Goal: Task Accomplishment & Management: Manage account settings

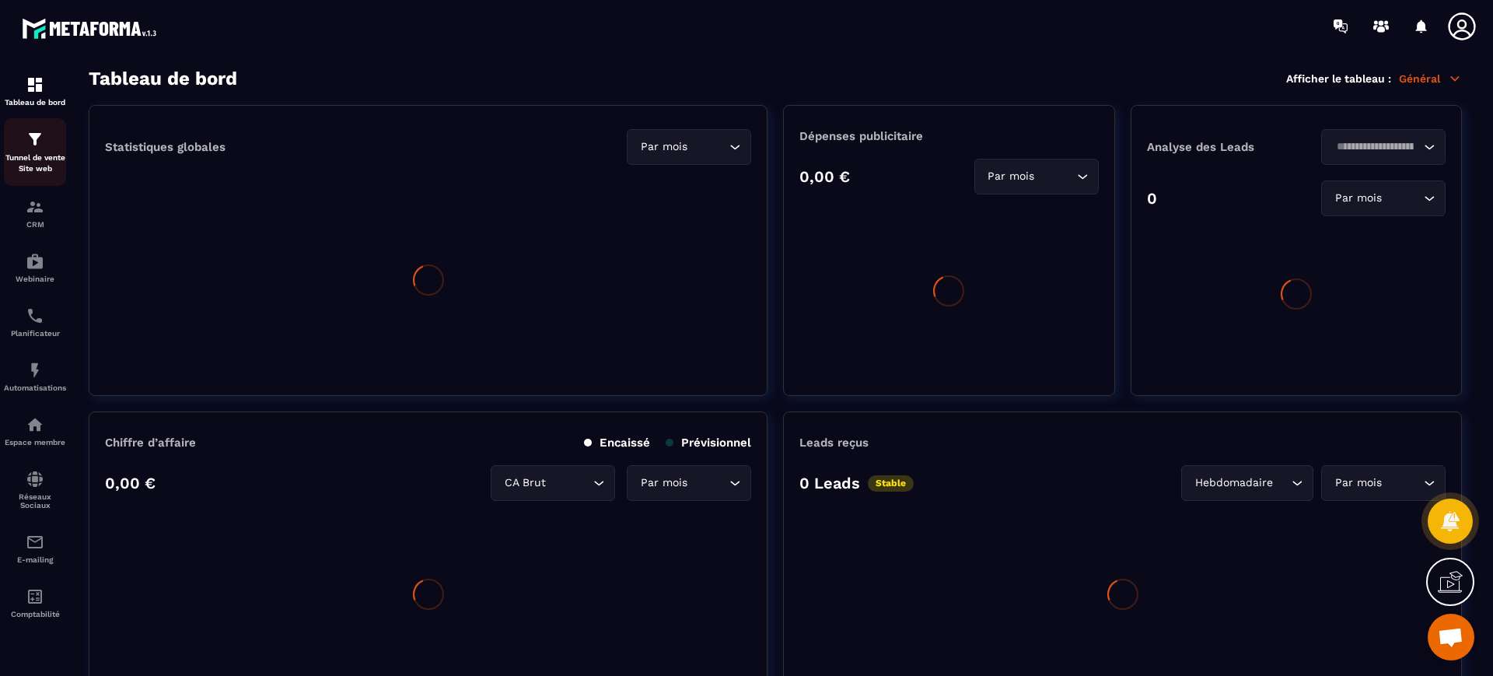
click at [45, 155] on p "Tunnel de vente Site web" at bounding box center [35, 163] width 62 height 22
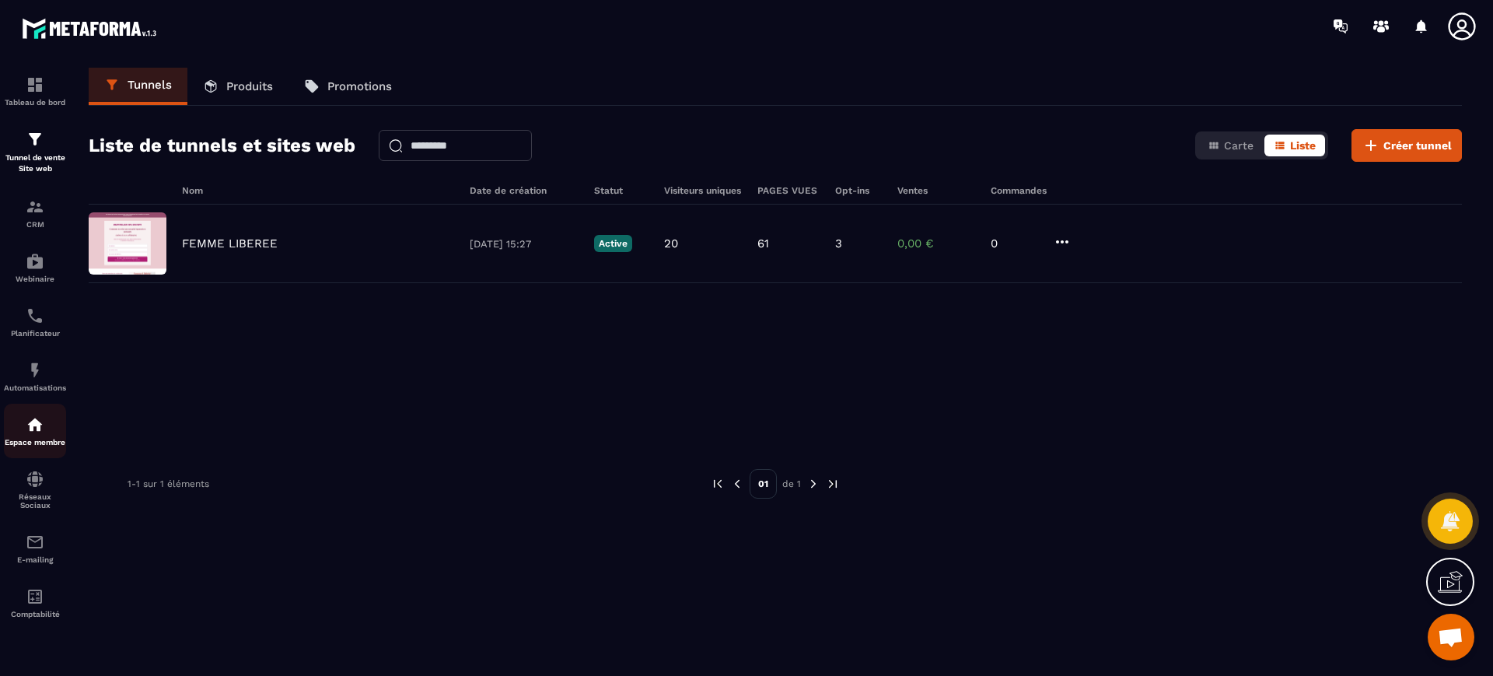
click at [29, 419] on img at bounding box center [35, 424] width 19 height 19
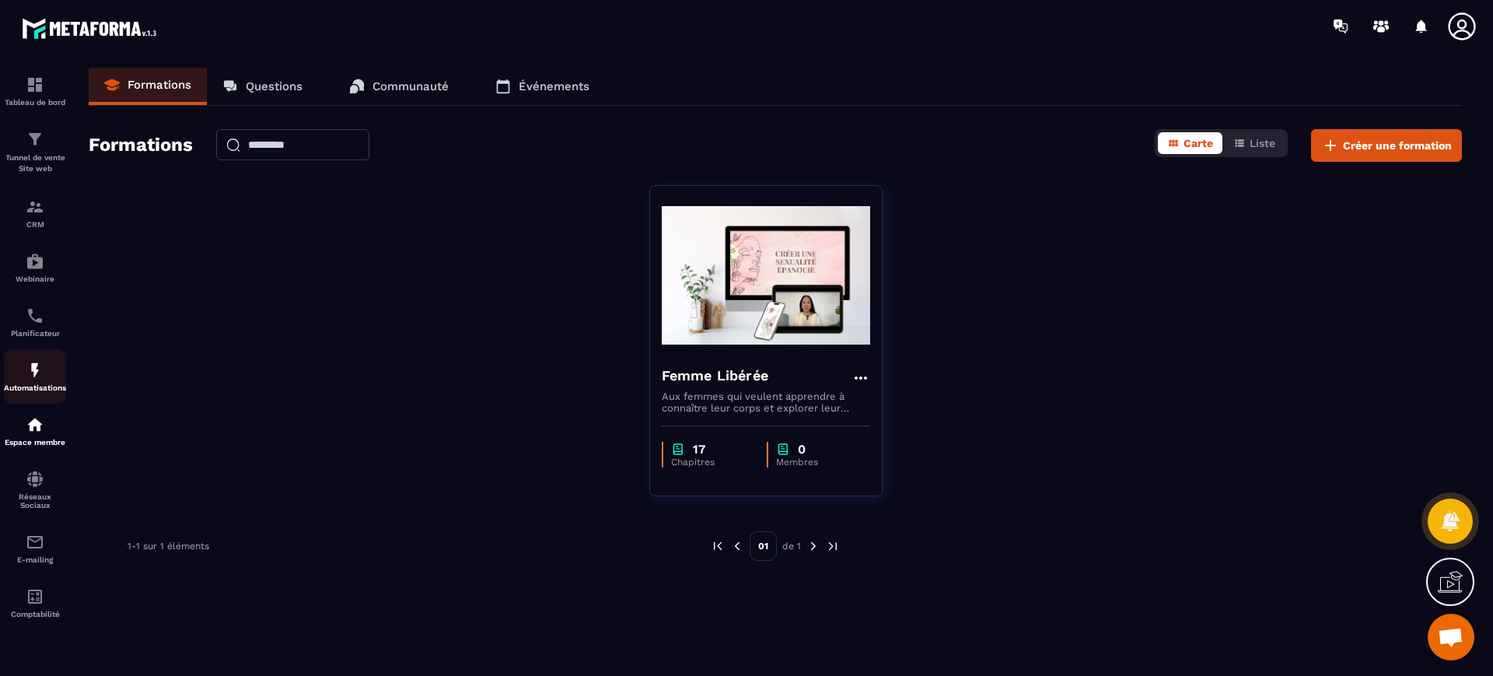
click at [32, 381] on div "Automatisations" at bounding box center [35, 376] width 62 height 31
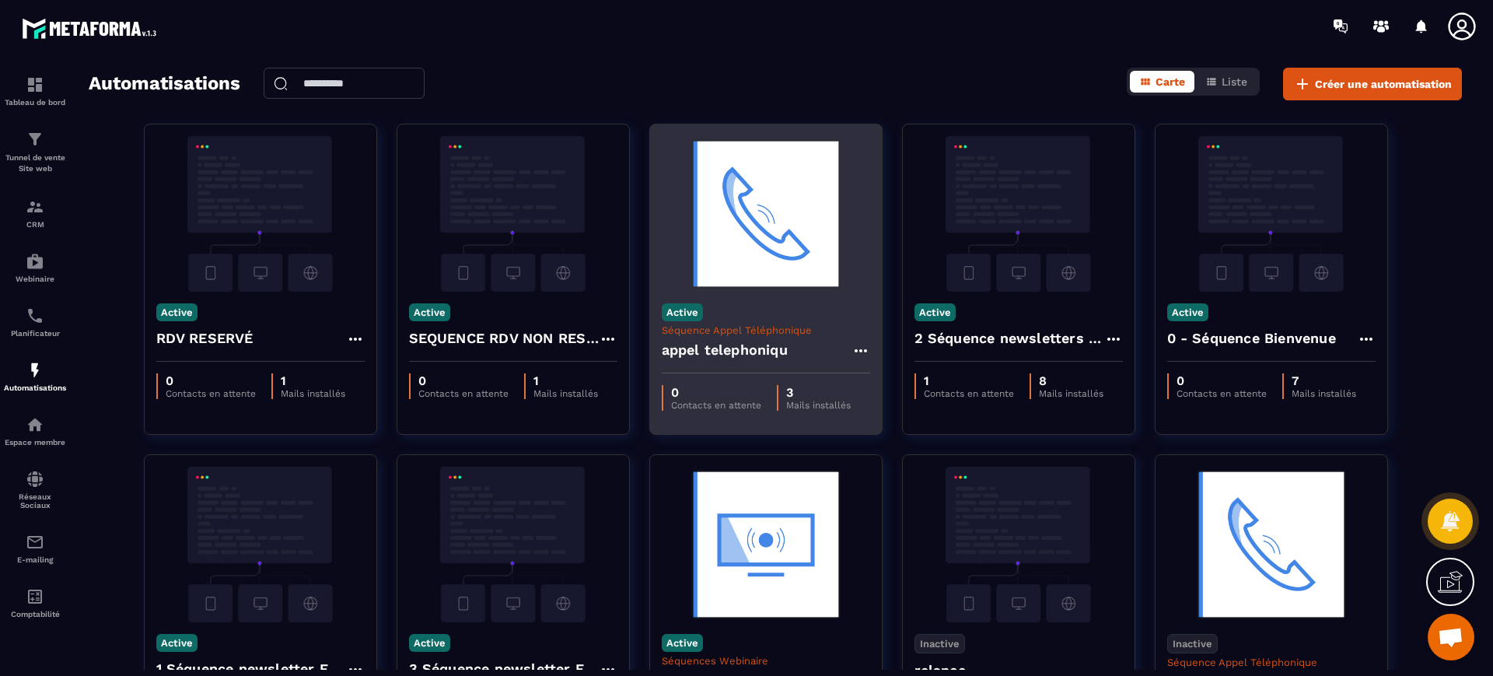
click at [817, 282] on img at bounding box center [766, 214] width 208 height 156
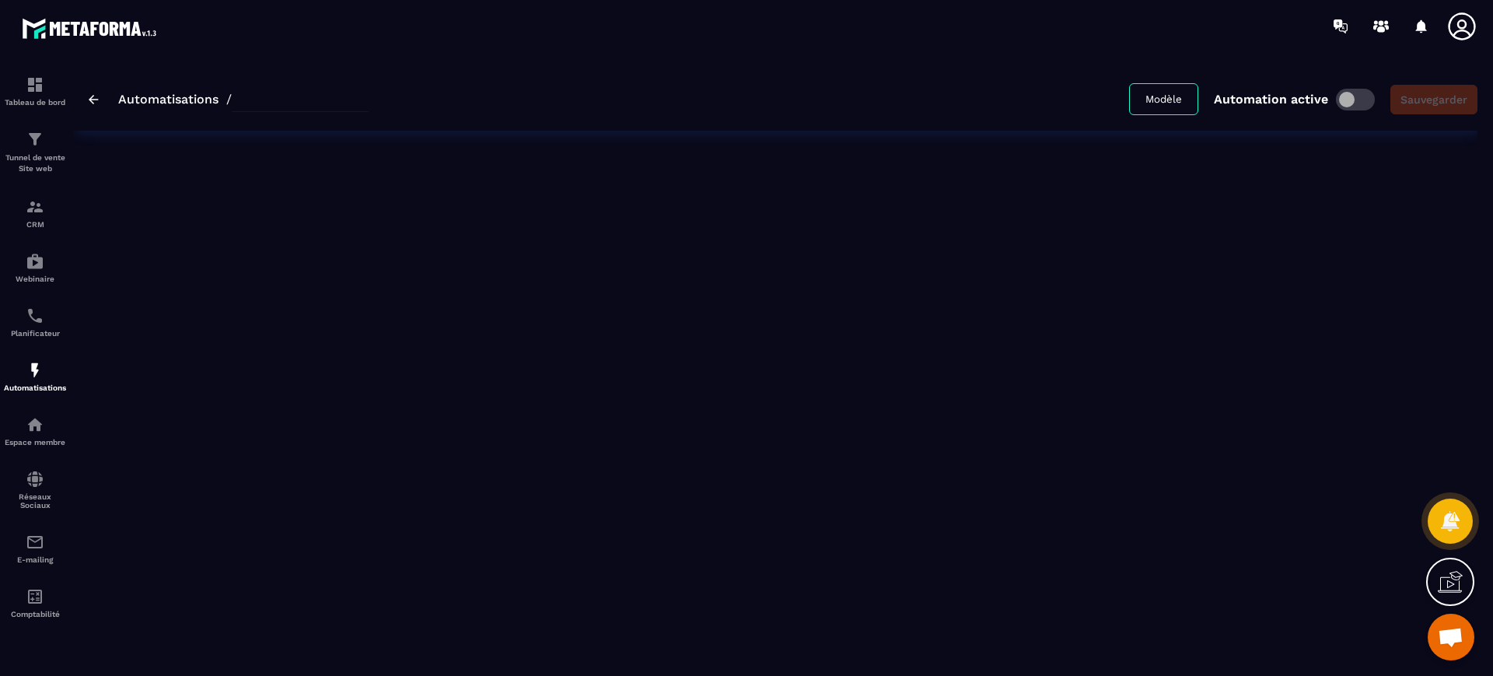
type input "**********"
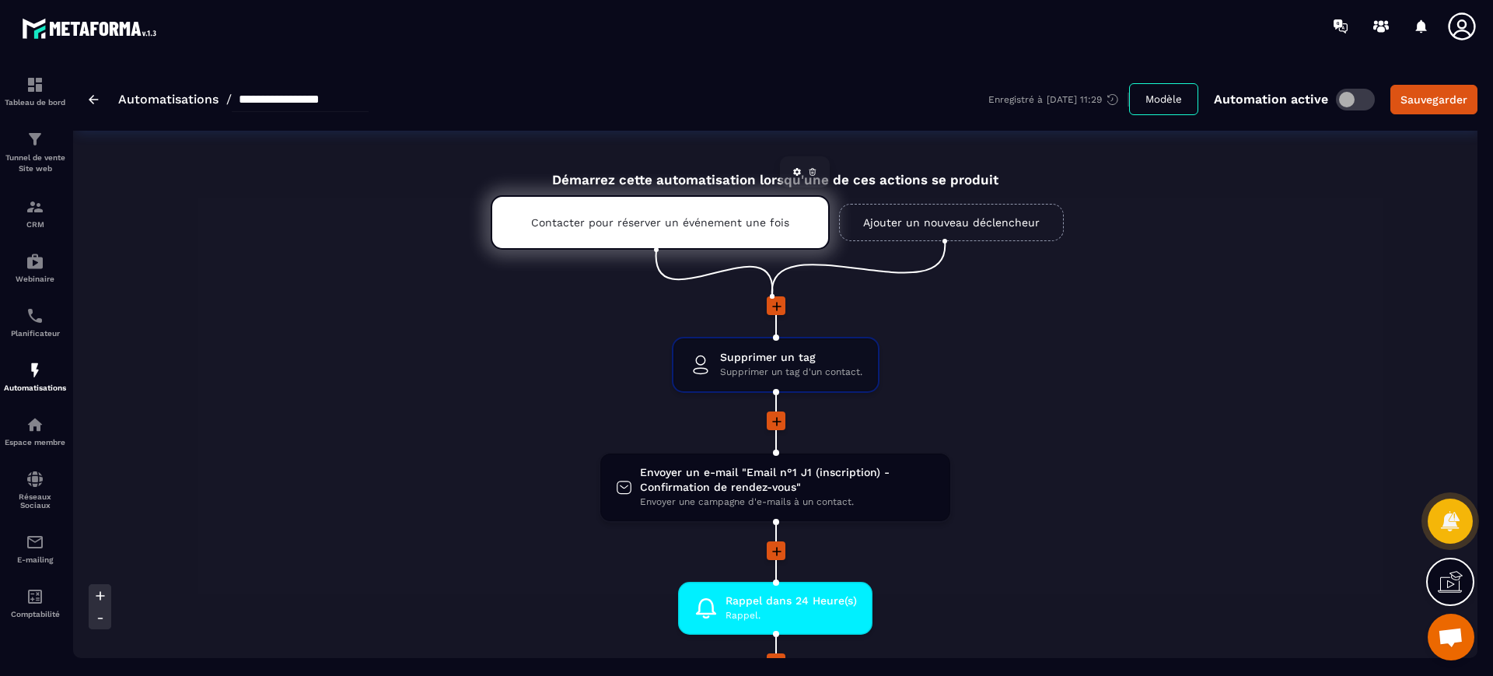
click at [684, 208] on div "Contacter pour réserver un événement une fois" at bounding box center [660, 222] width 339 height 54
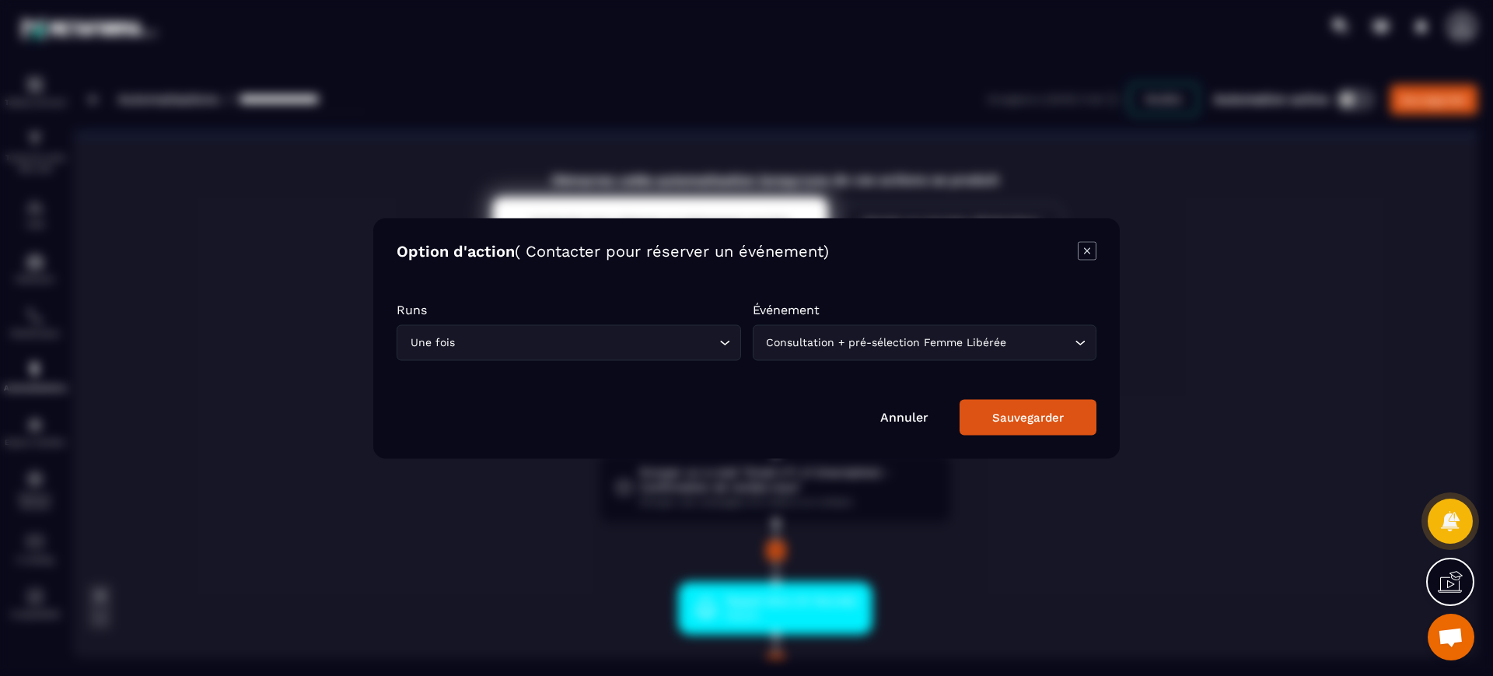
click at [1093, 247] on icon "Modal window" at bounding box center [1087, 250] width 19 height 19
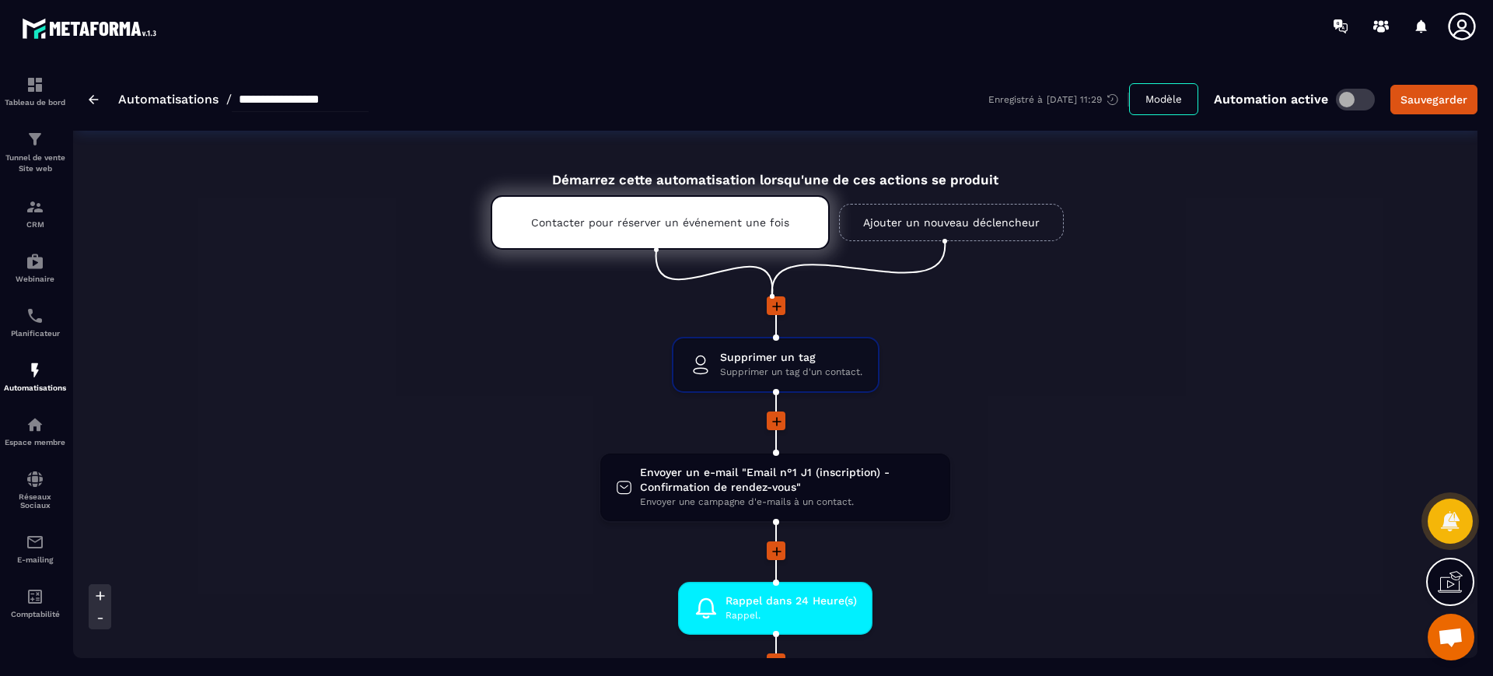
click at [1352, 99] on span at bounding box center [1355, 100] width 39 height 22
click at [709, 482] on span "Envoyer un e-mail "Email n°1 J1 (inscription) - Confirmation de rendez-vous"" at bounding box center [787, 480] width 295 height 30
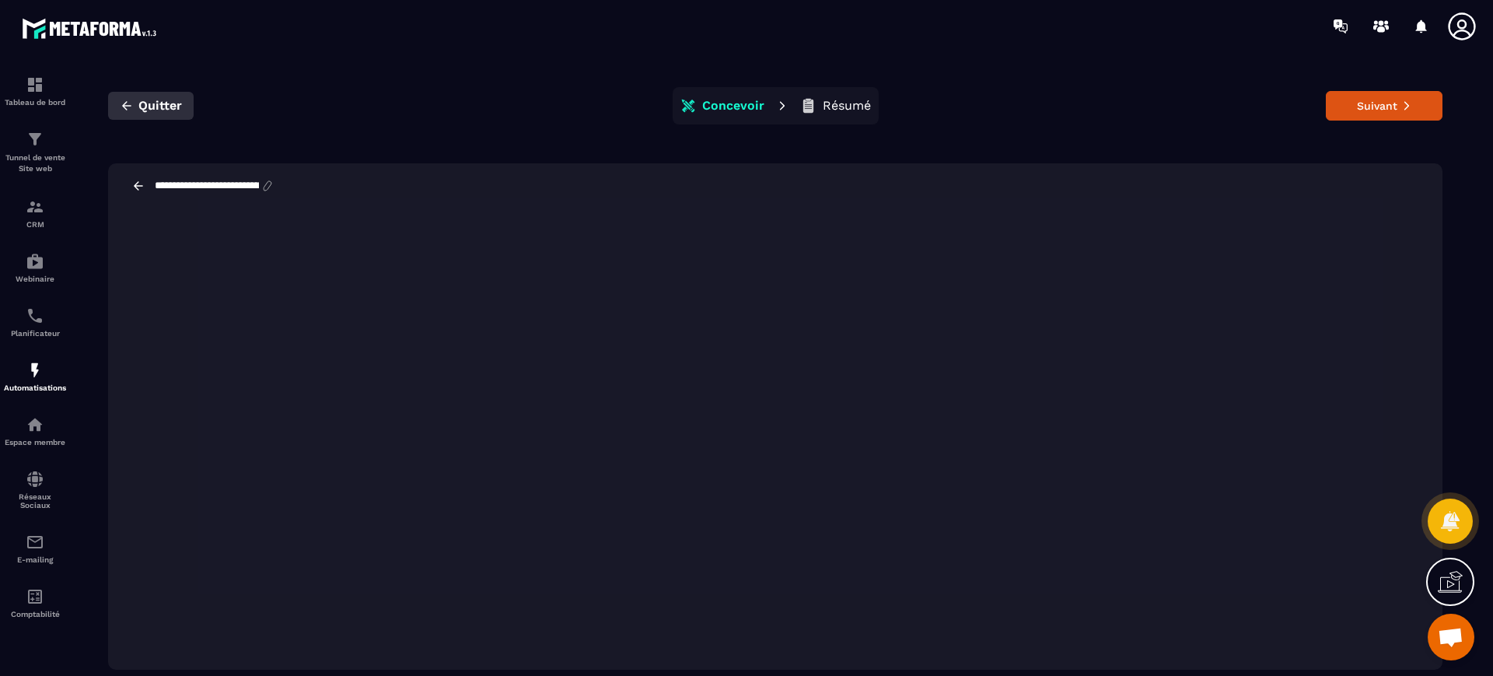
click at [144, 101] on span "Quitter" at bounding box center [160, 106] width 44 height 16
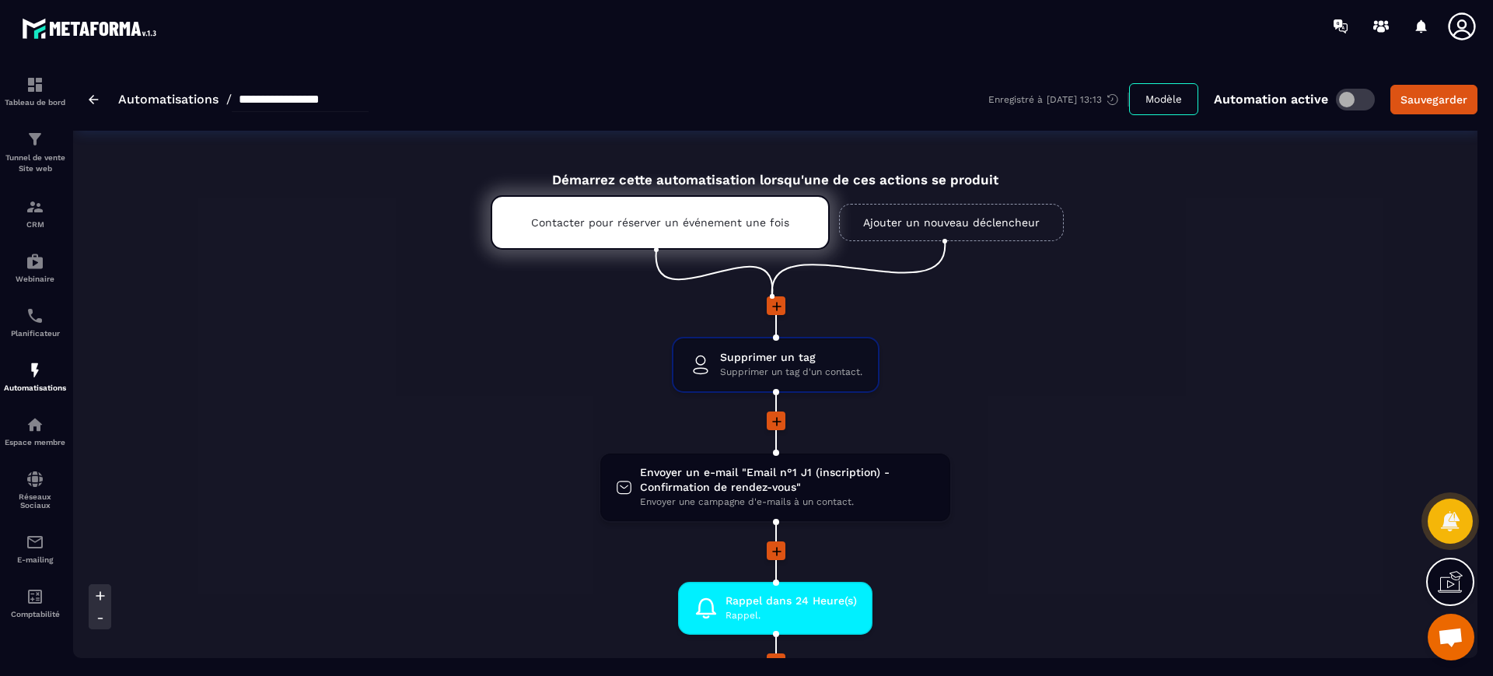
click at [85, 114] on div "**********" at bounding box center [775, 99] width 1404 height 63
click at [86, 99] on div "**********" at bounding box center [775, 99] width 1404 height 63
click at [37, 126] on link "Tunnel de vente Site web" at bounding box center [35, 152] width 62 height 68
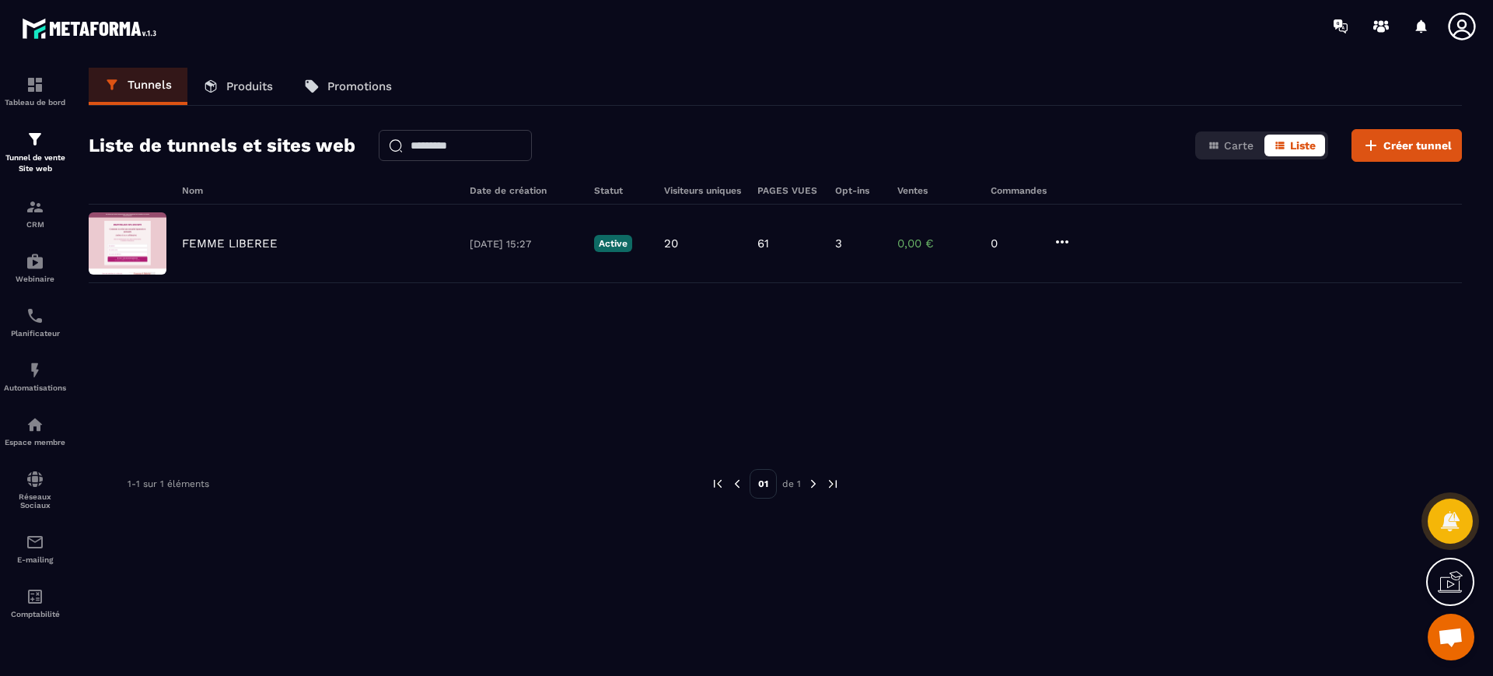
click at [1470, 22] on icon at bounding box center [1461, 26] width 31 height 31
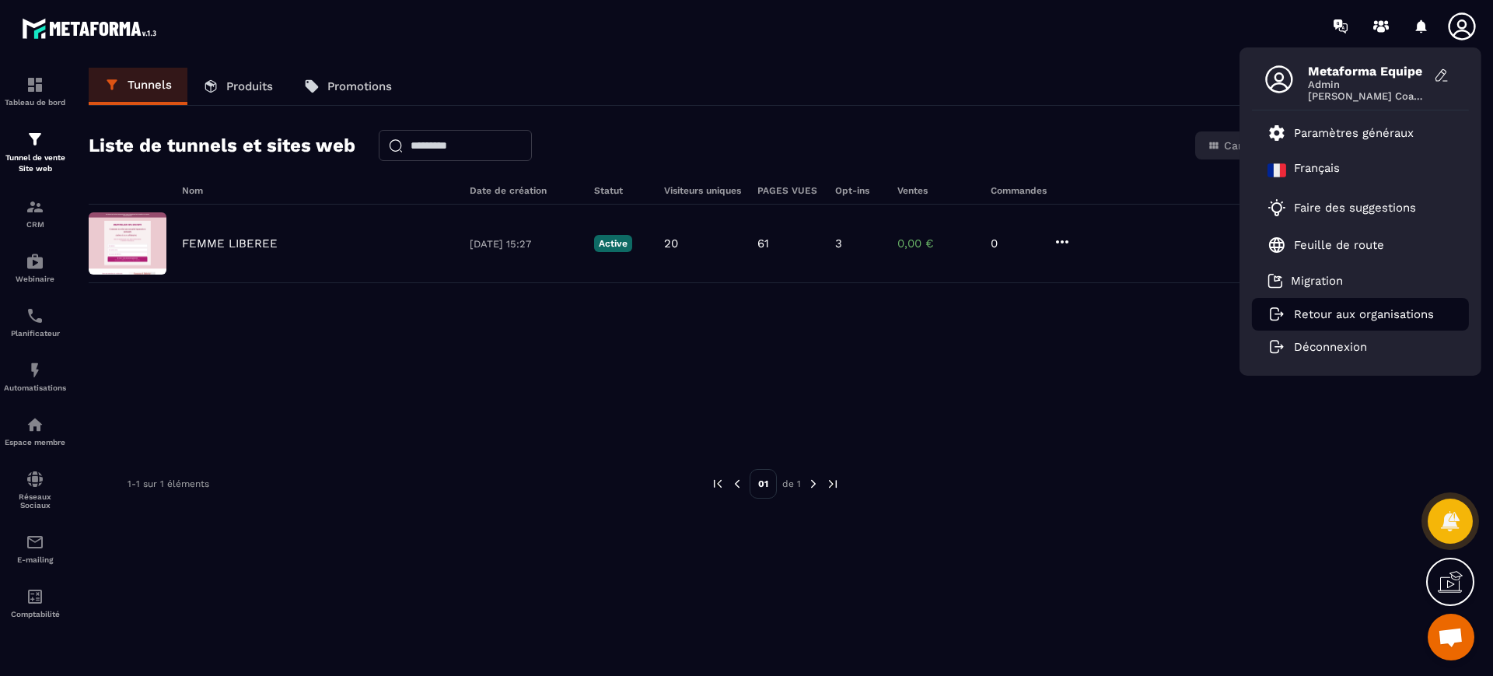
click at [1309, 314] on p "Retour aux organisations" at bounding box center [1364, 314] width 140 height 14
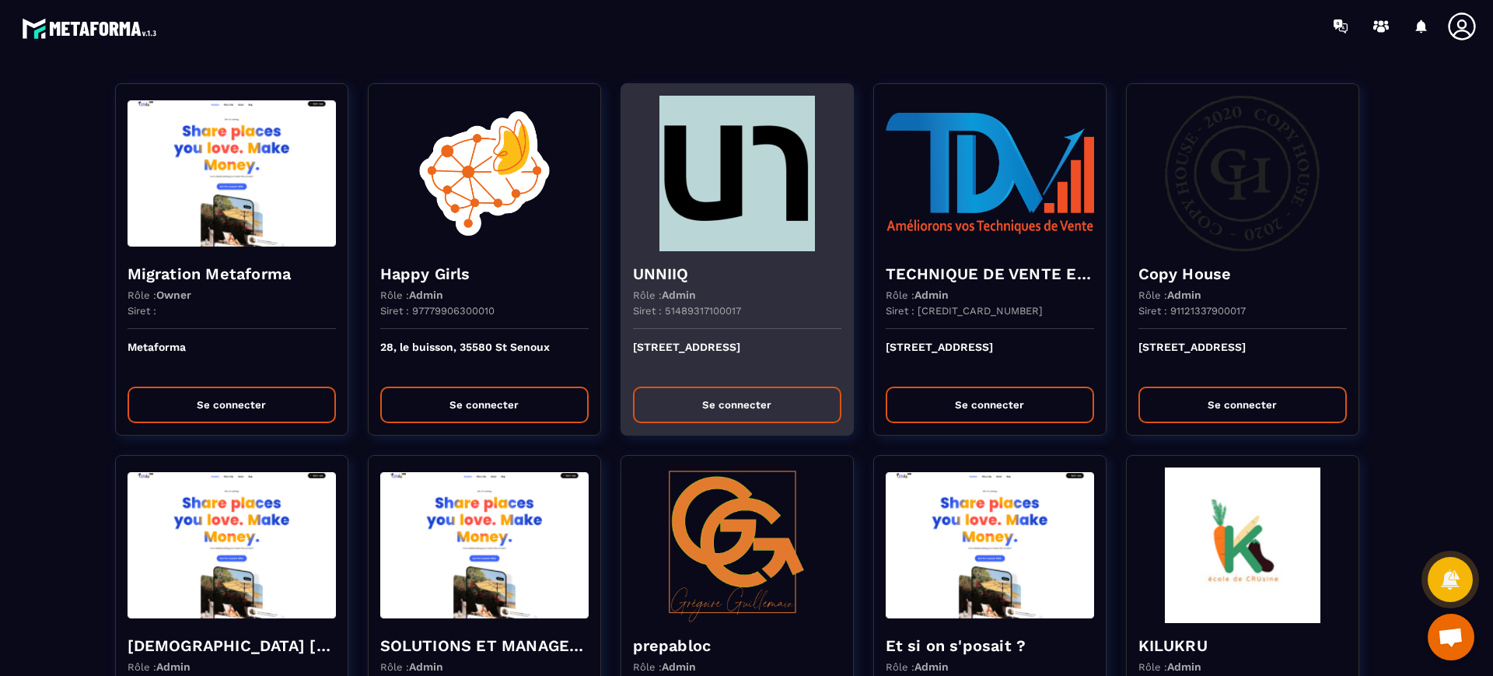
scroll to position [1753, 0]
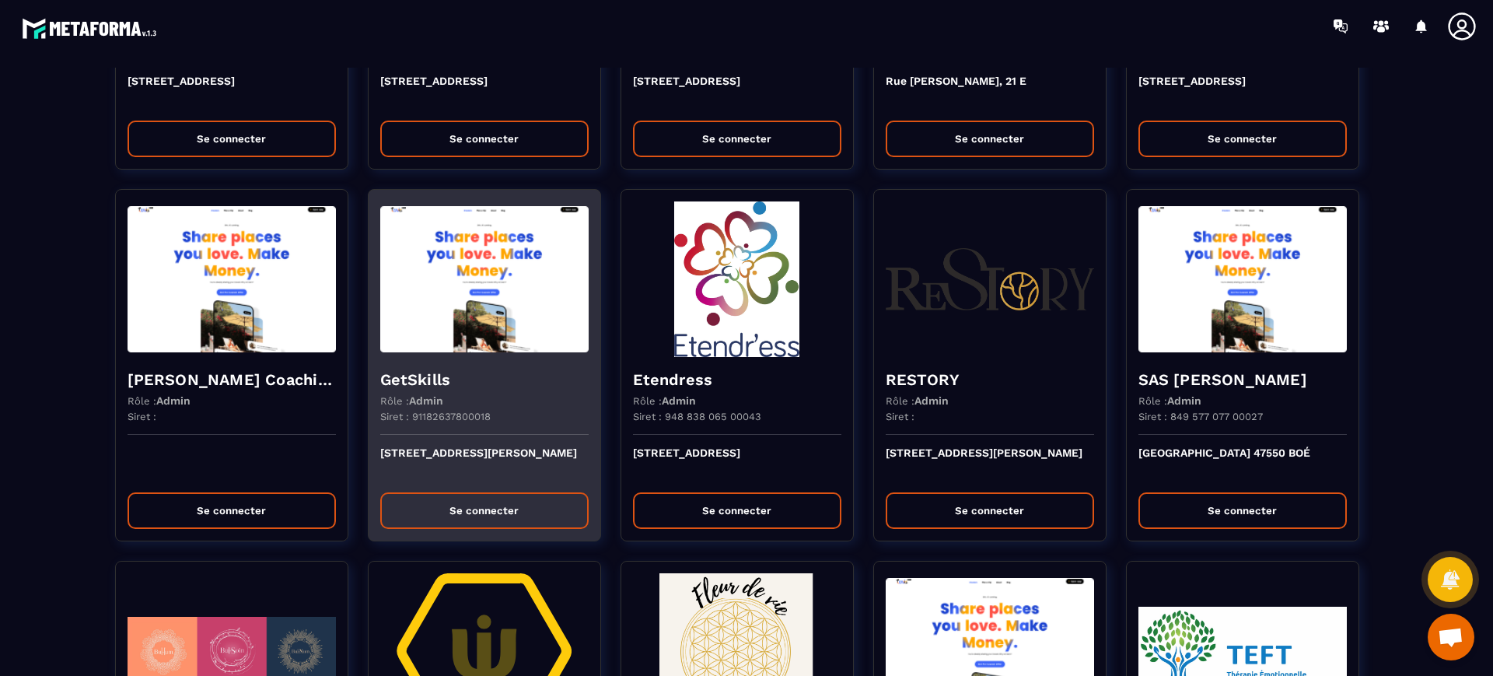
click at [497, 465] on p "[STREET_ADDRESS][PERSON_NAME]" at bounding box center [484, 463] width 208 height 34
